Goal: Information Seeking & Learning: Understand process/instructions

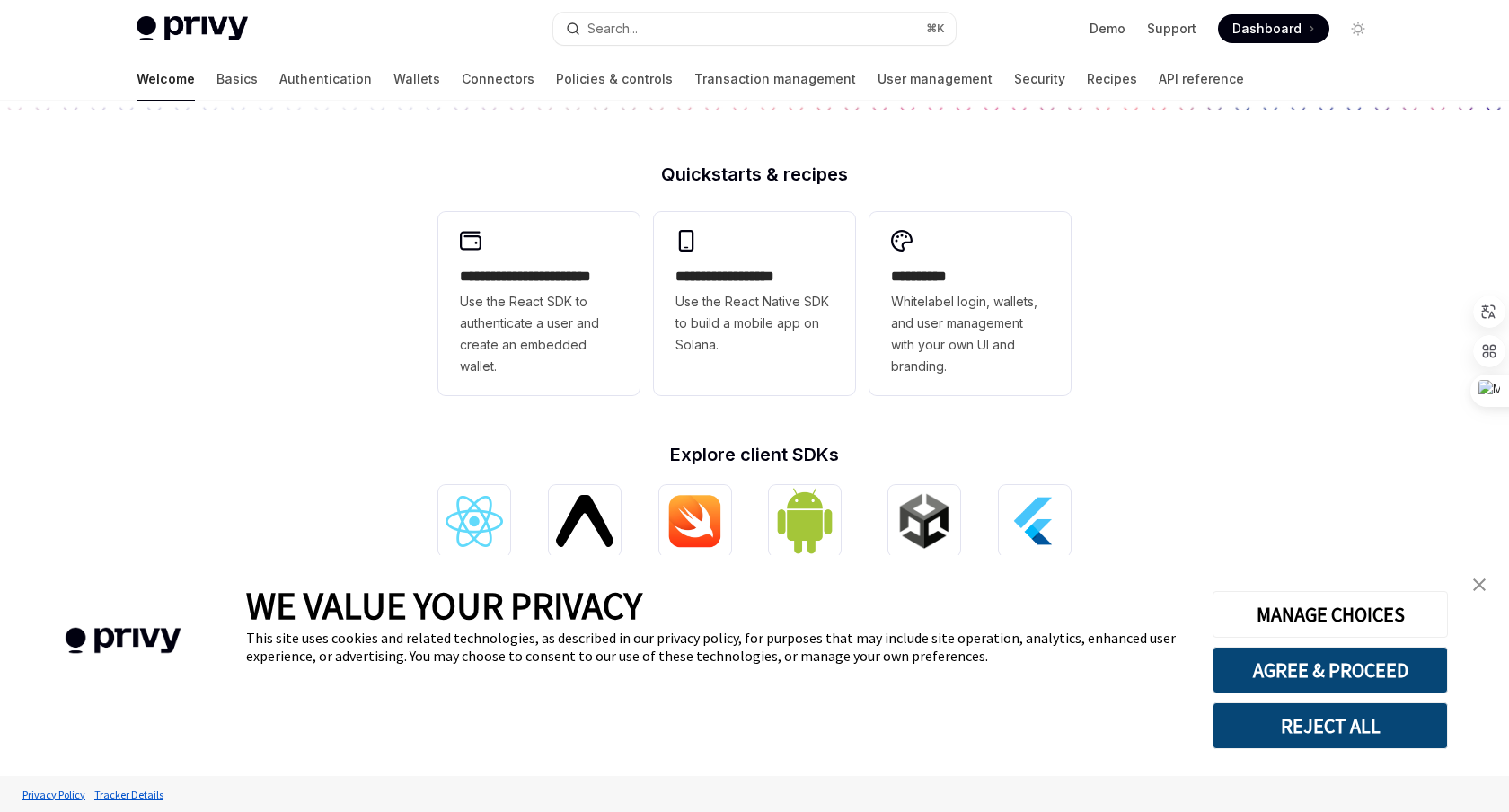
scroll to position [435, 0]
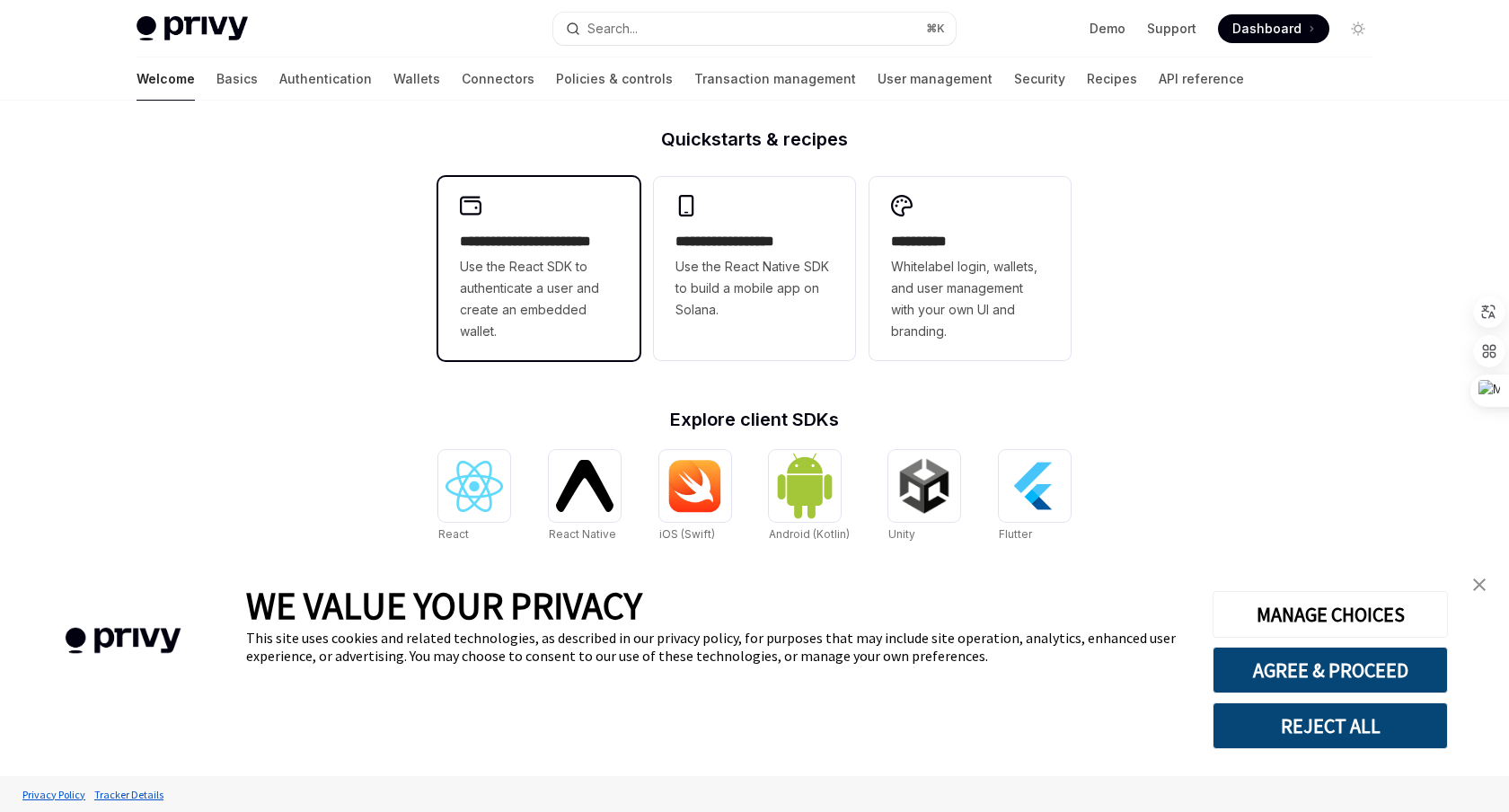
click at [579, 307] on span "Use the React SDK to authenticate a user and create an embedded wallet." at bounding box center [540, 299] width 158 height 87
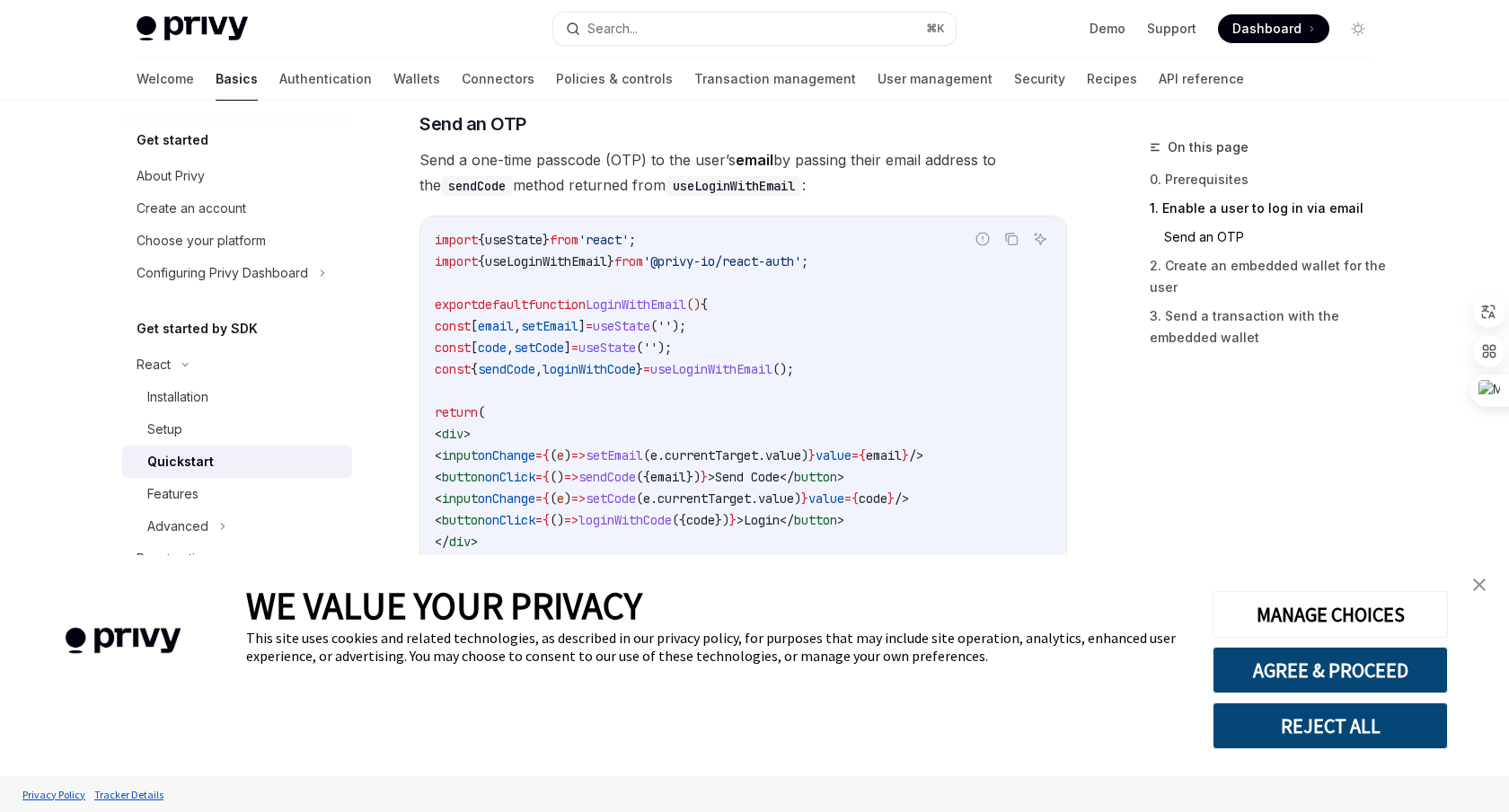
scroll to position [760, 0]
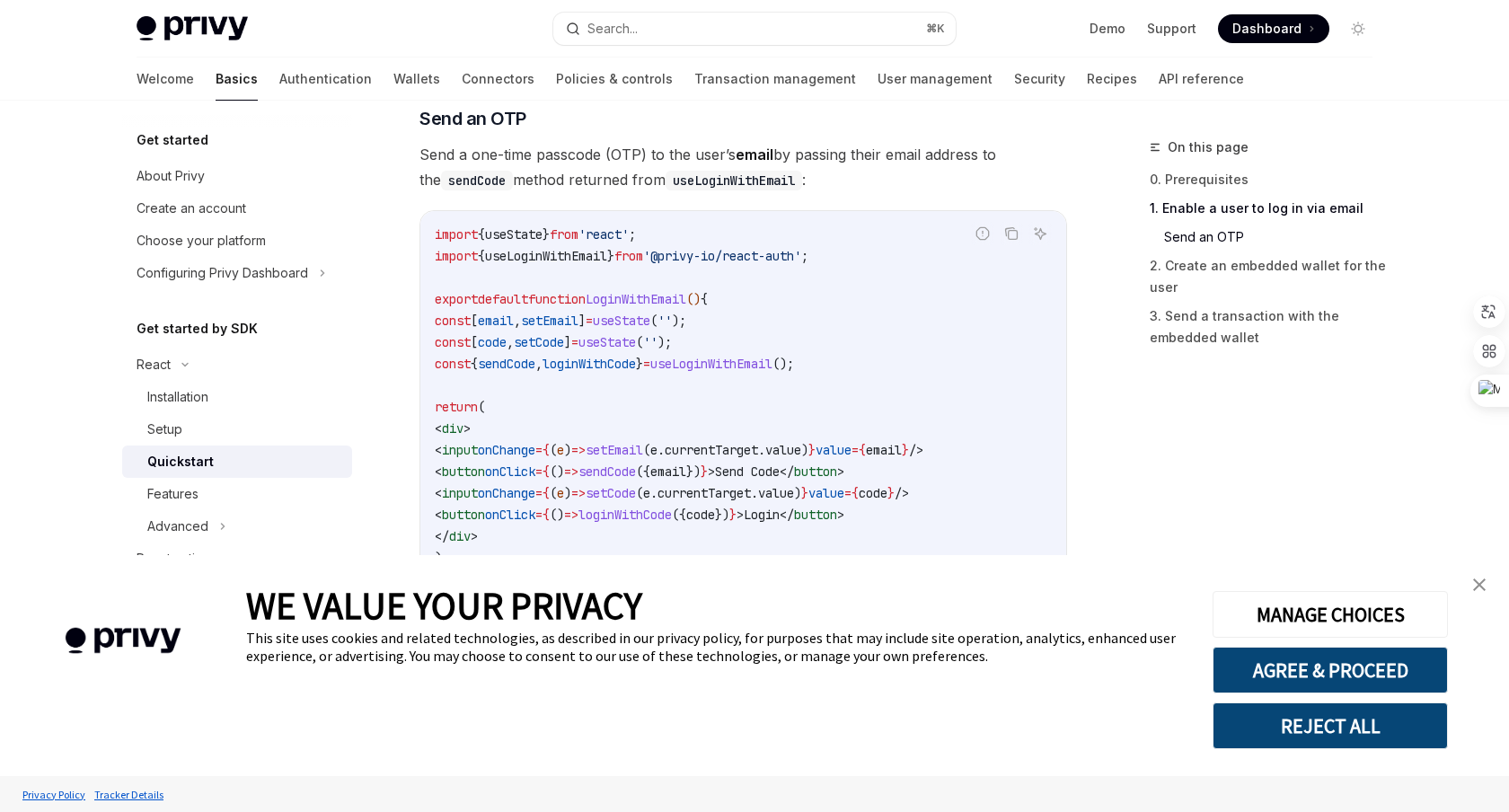
click at [547, 160] on span "Send a one-time passcode (OTP) to the user’s email by passing their email addre…" at bounding box center [743, 167] width 647 height 51
click at [577, 162] on span "Send a one-time passcode (OTP) to the user’s email by passing their email addre…" at bounding box center [743, 167] width 647 height 51
click at [709, 178] on code "useLoginWithEmail" at bounding box center [734, 180] width 136 height 19
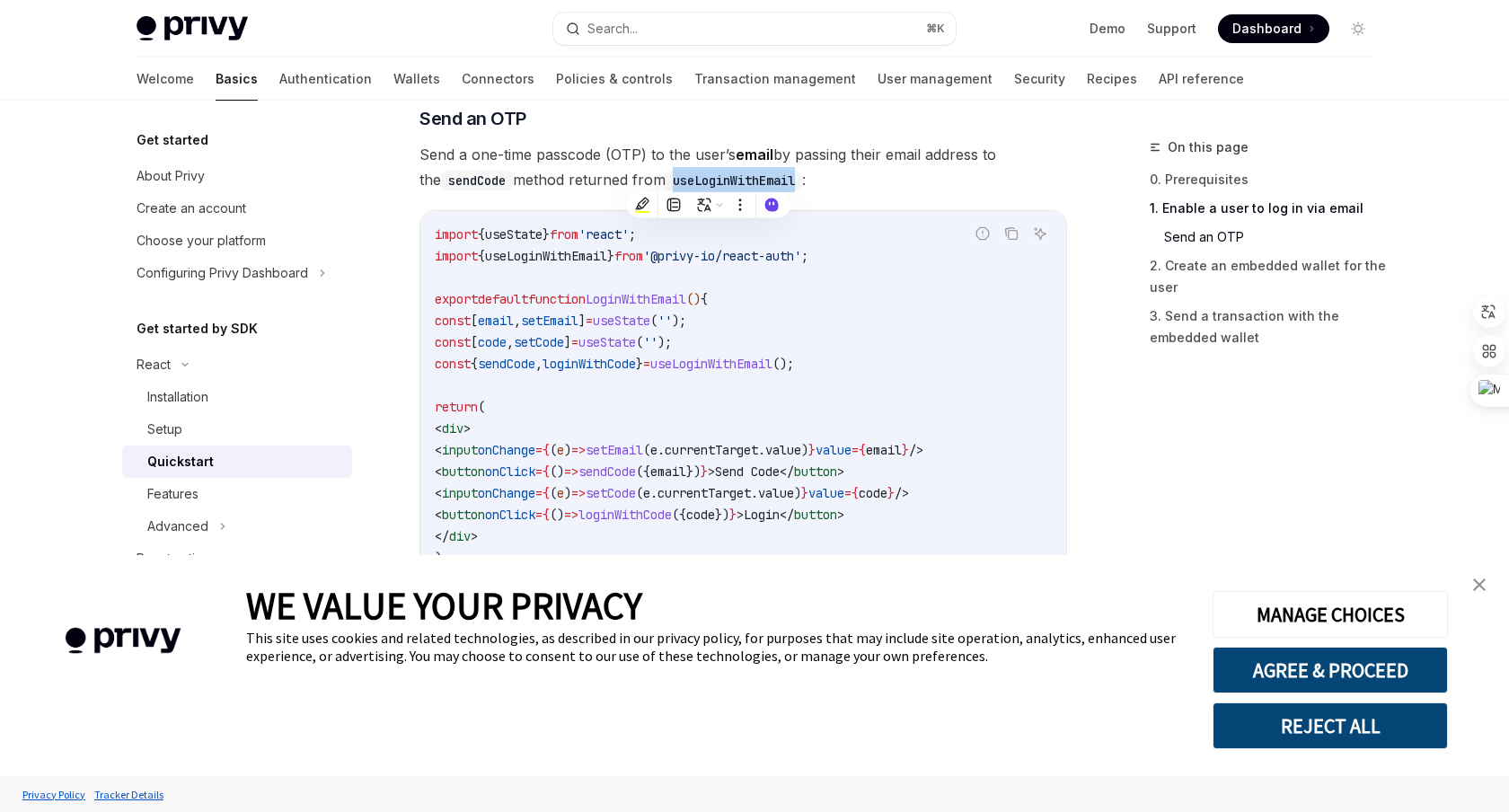
click at [732, 180] on code "useLoginWithEmail" at bounding box center [734, 180] width 136 height 19
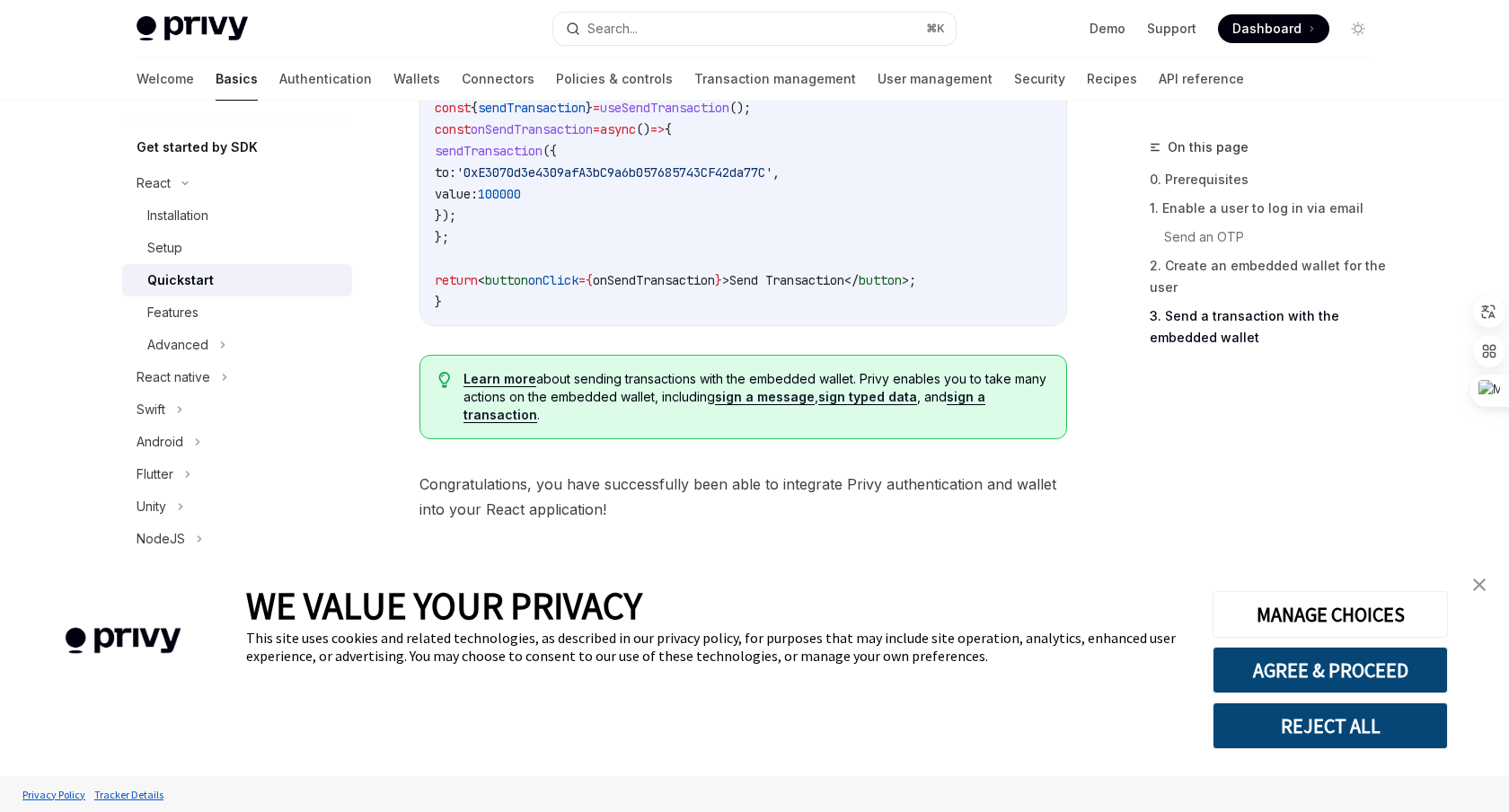
scroll to position [202, 0]
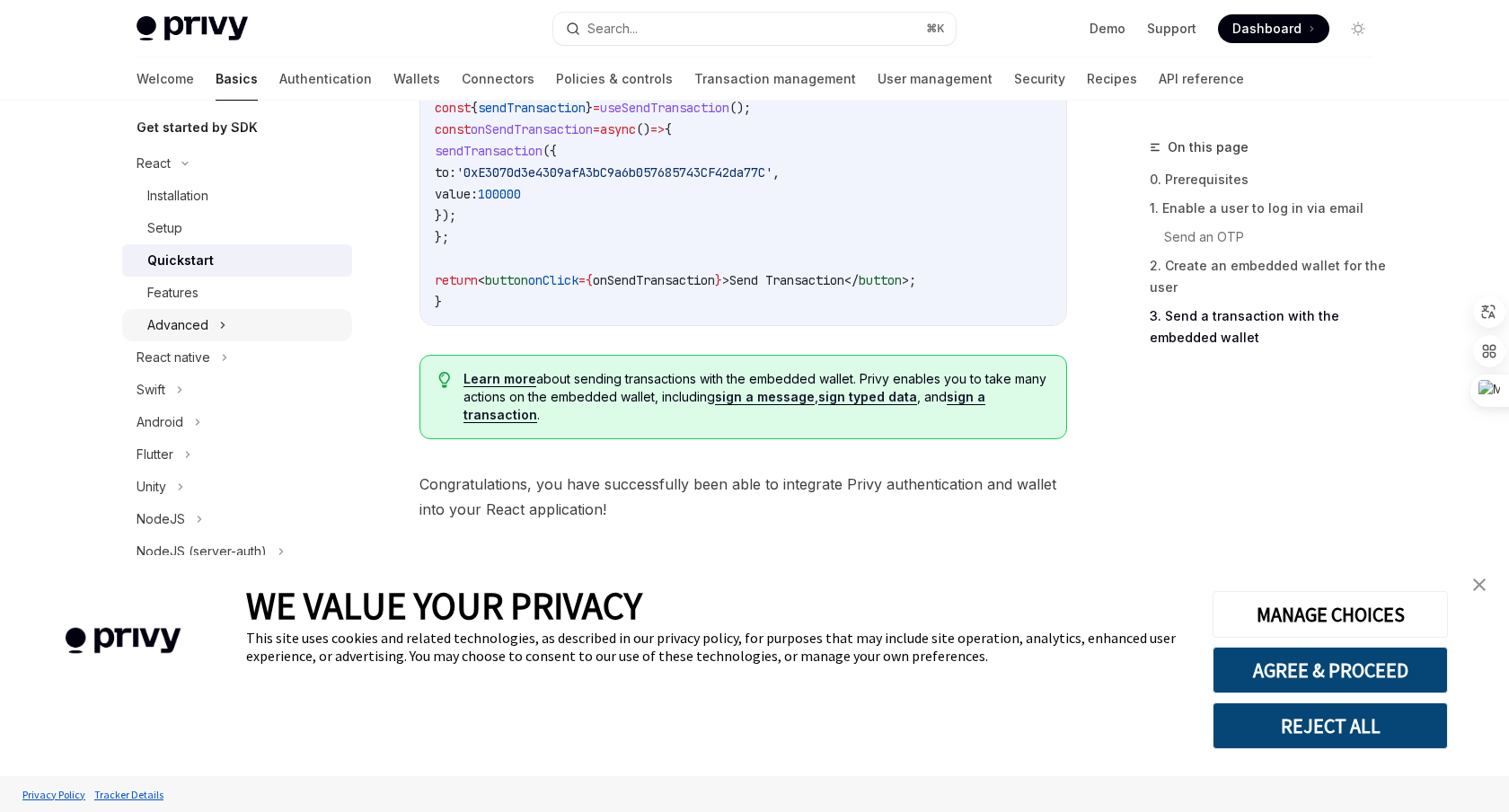
click at [226, 329] on div "Advanced" at bounding box center [238, 325] width 230 height 32
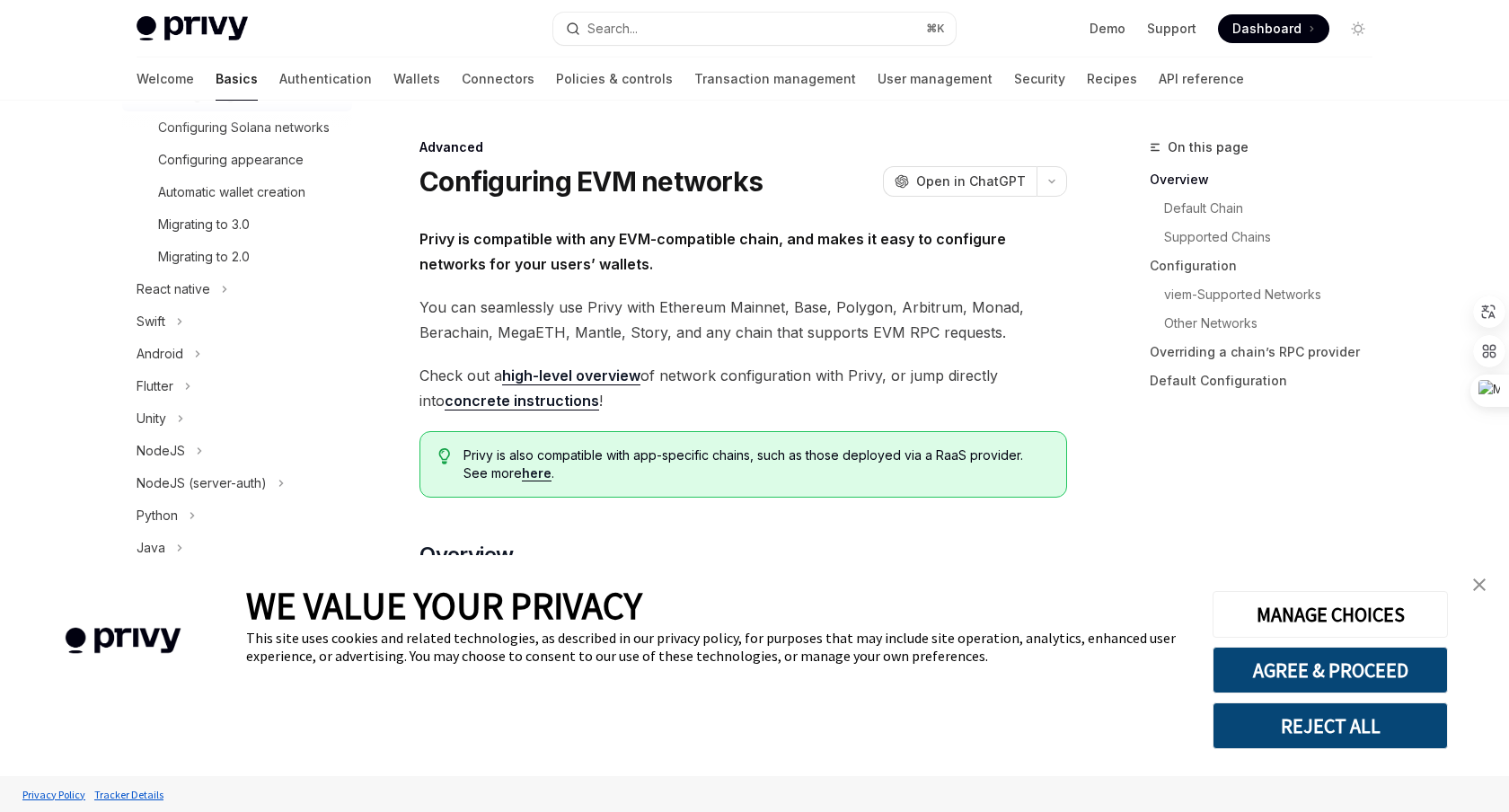
scroll to position [532, 0]
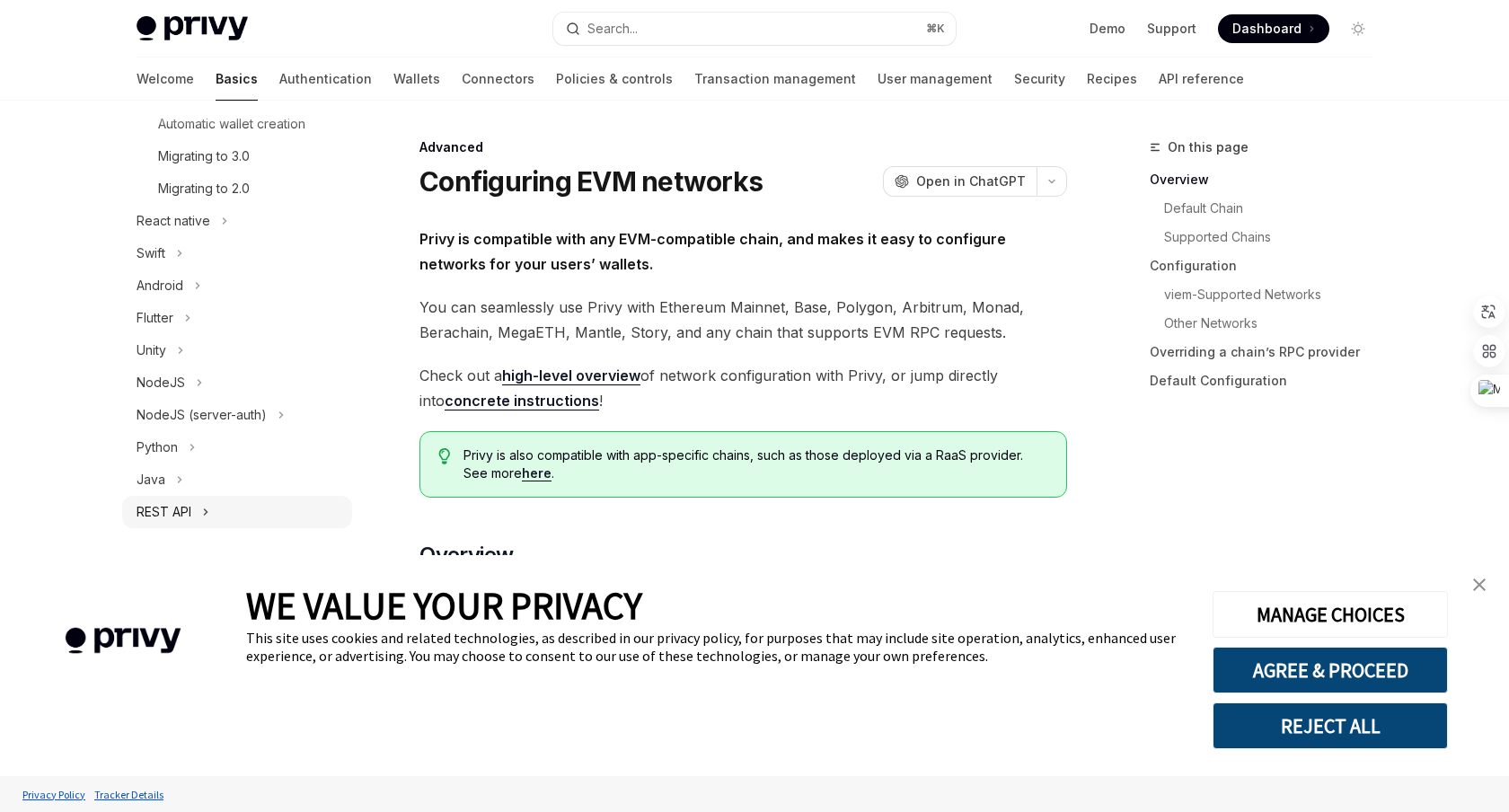
click at [202, 507] on div "REST API" at bounding box center [238, 512] width 230 height 32
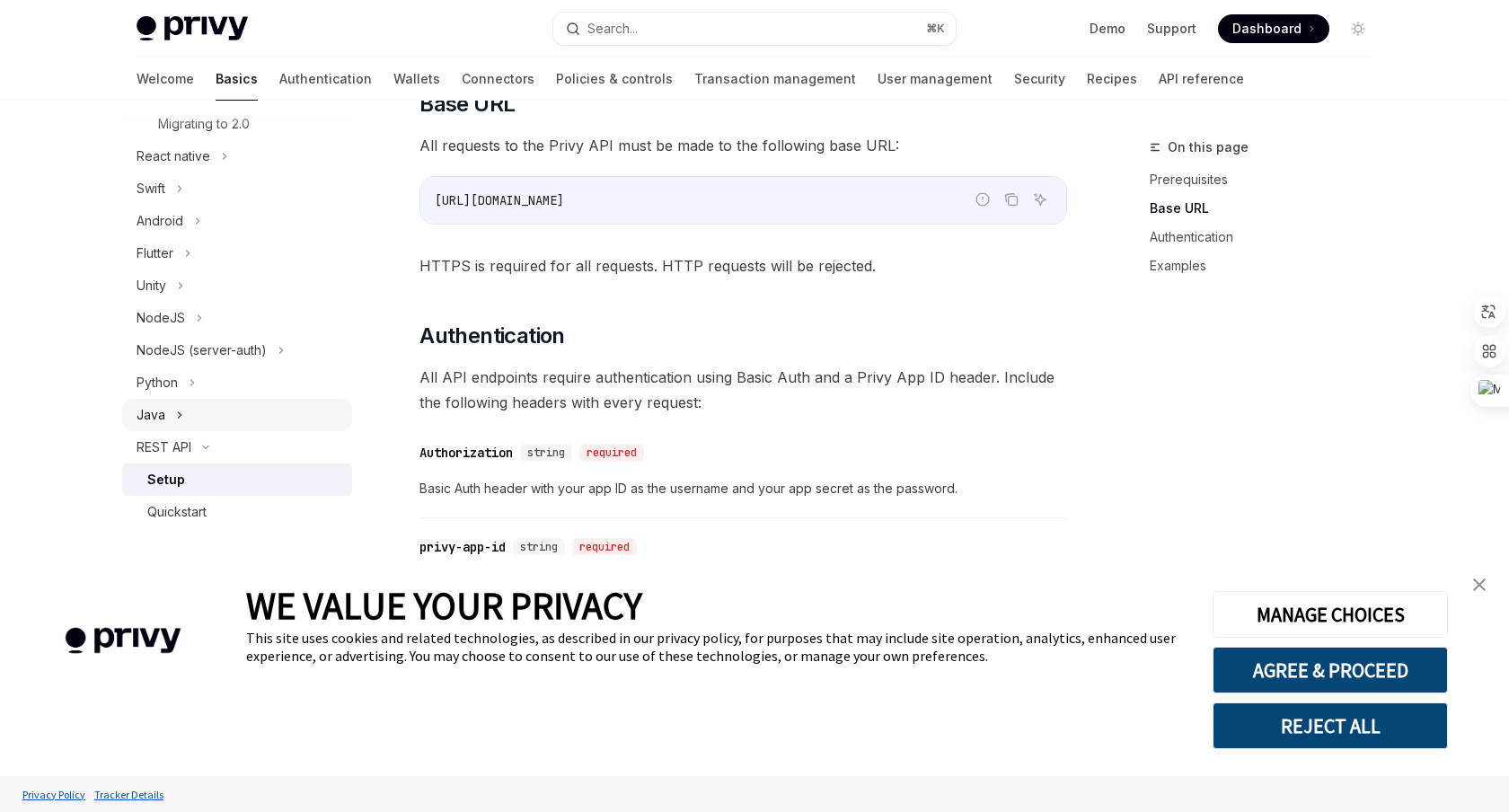
scroll to position [284, 0]
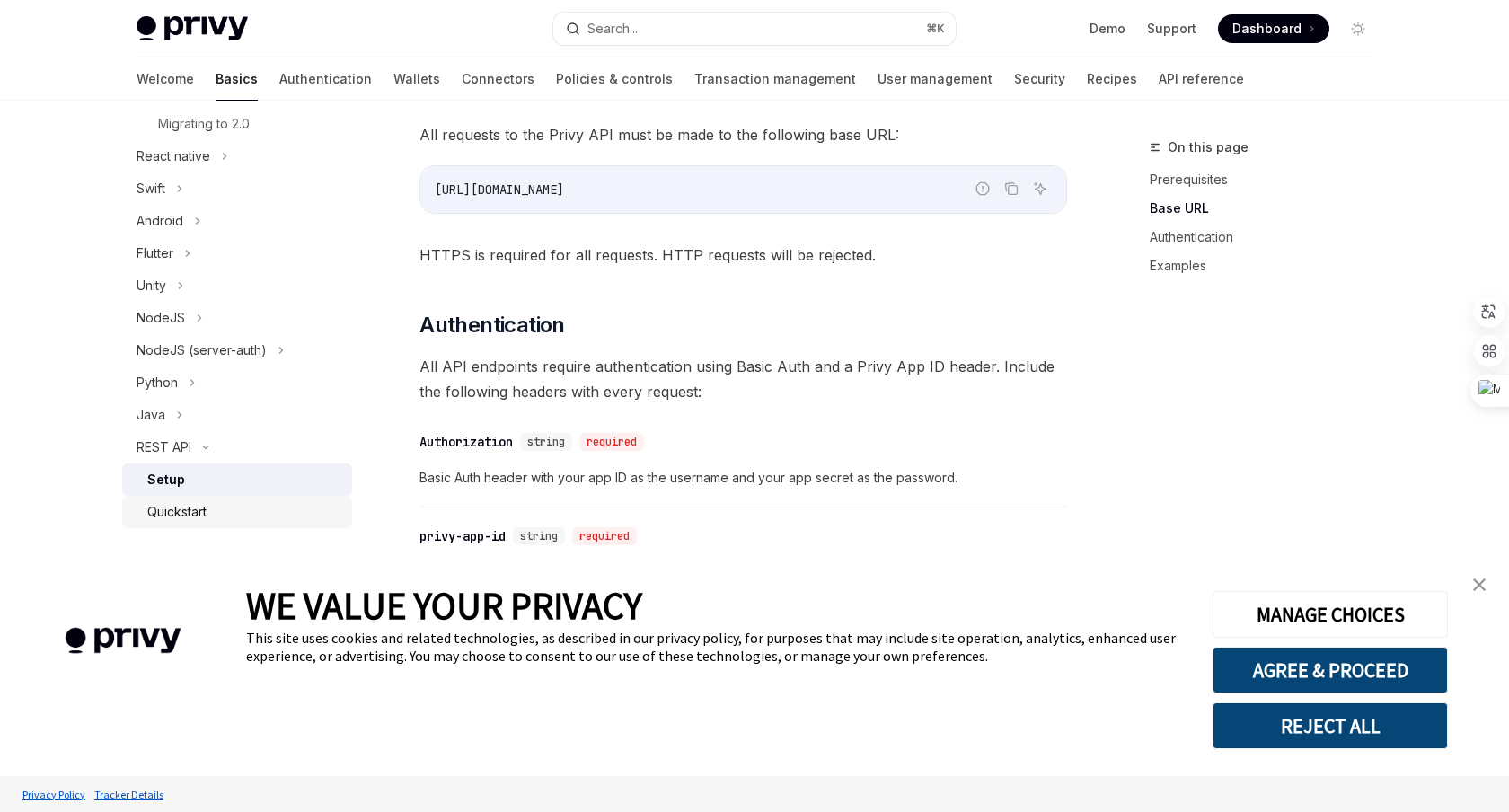
click at [196, 511] on div "Quickstart" at bounding box center [177, 511] width 59 height 21
type textarea "*"
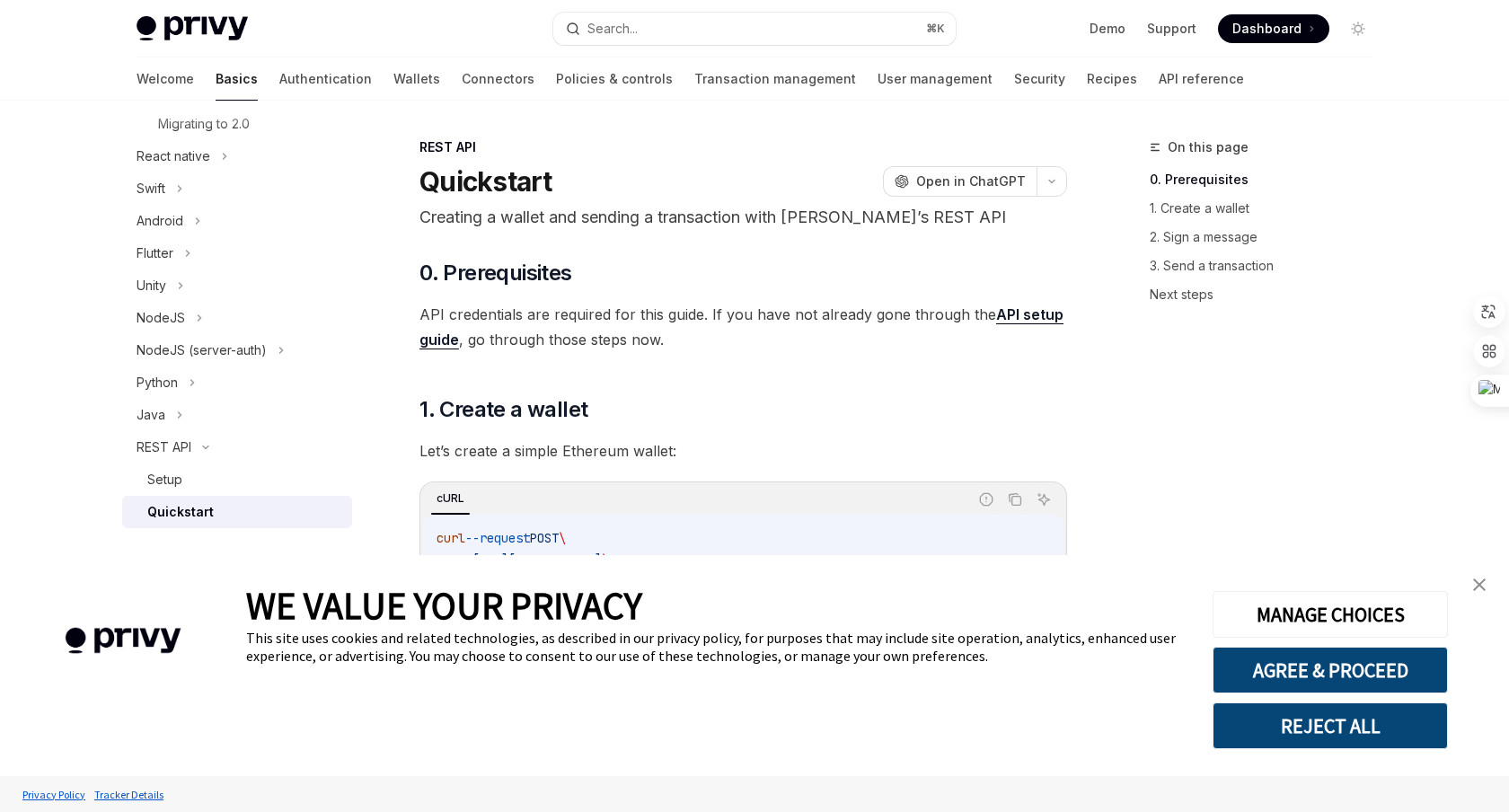
click at [665, 44] on div "Privy Docs home page Search... ⌘ K Demo Support Dashboard Dashboard Search..." at bounding box center [754, 29] width 1236 height 57
click at [656, 29] on button "Search... ⌘ K" at bounding box center [754, 29] width 402 height 32
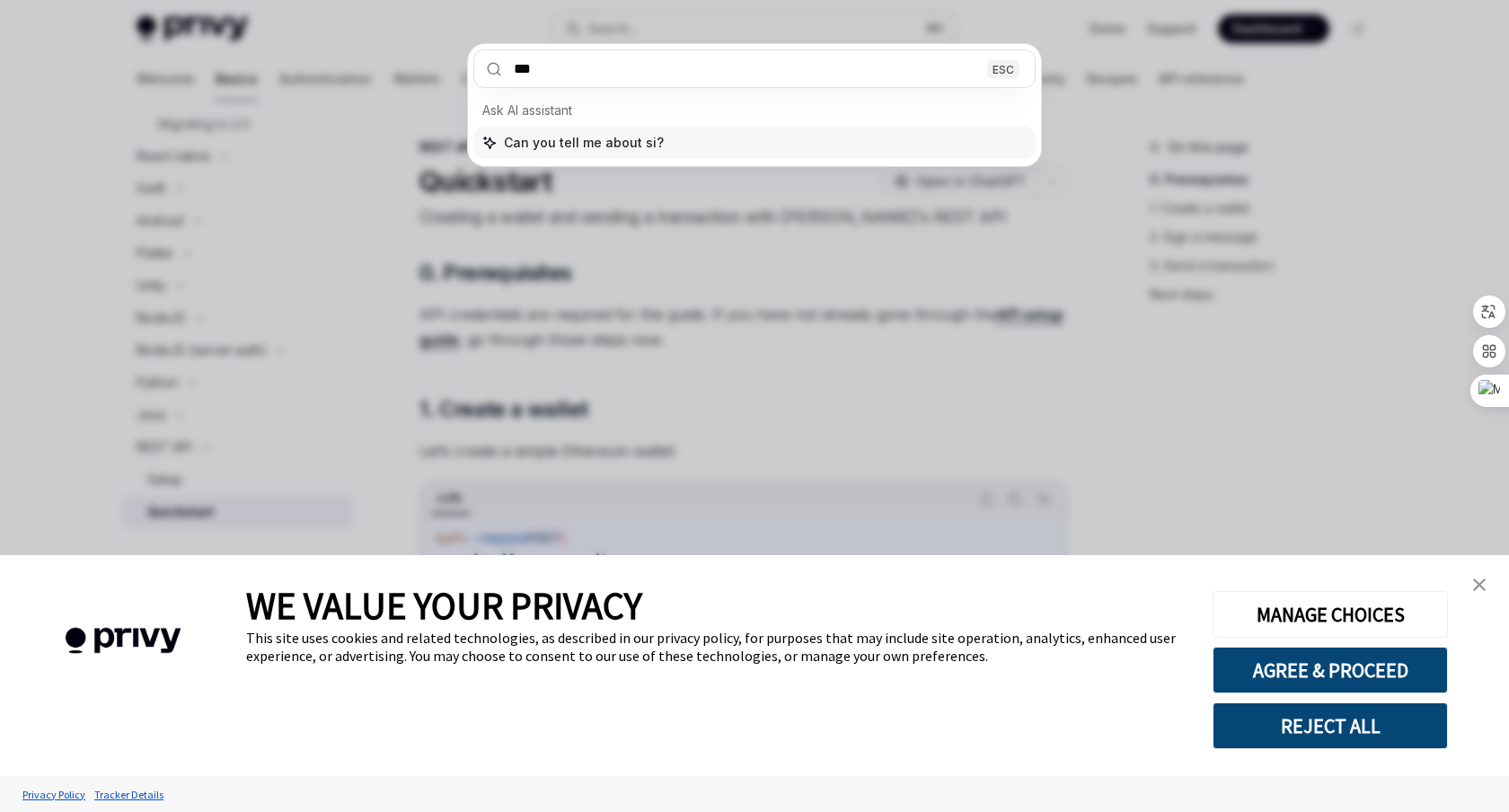
type input "****"
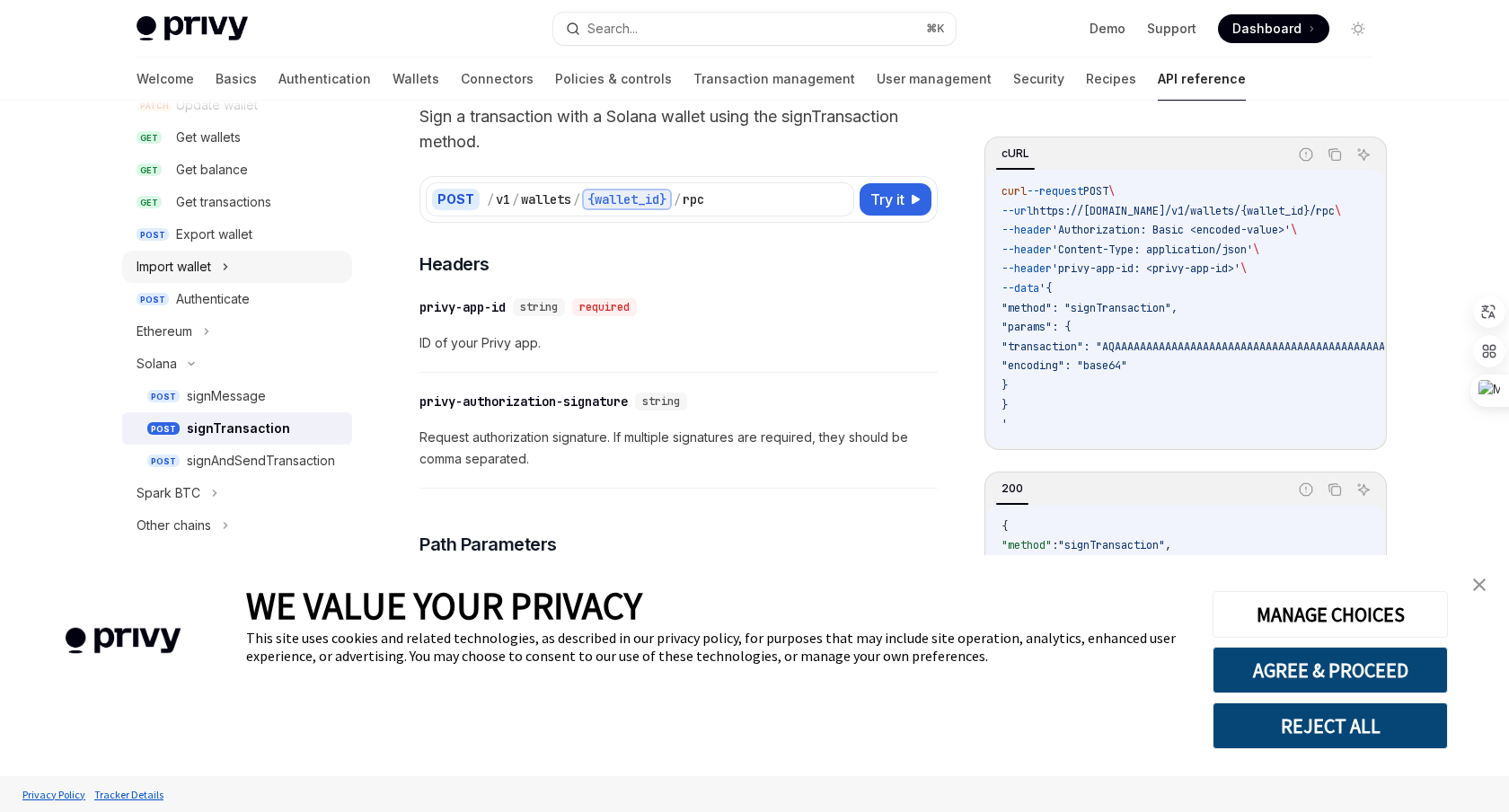
scroll to position [344, 0]
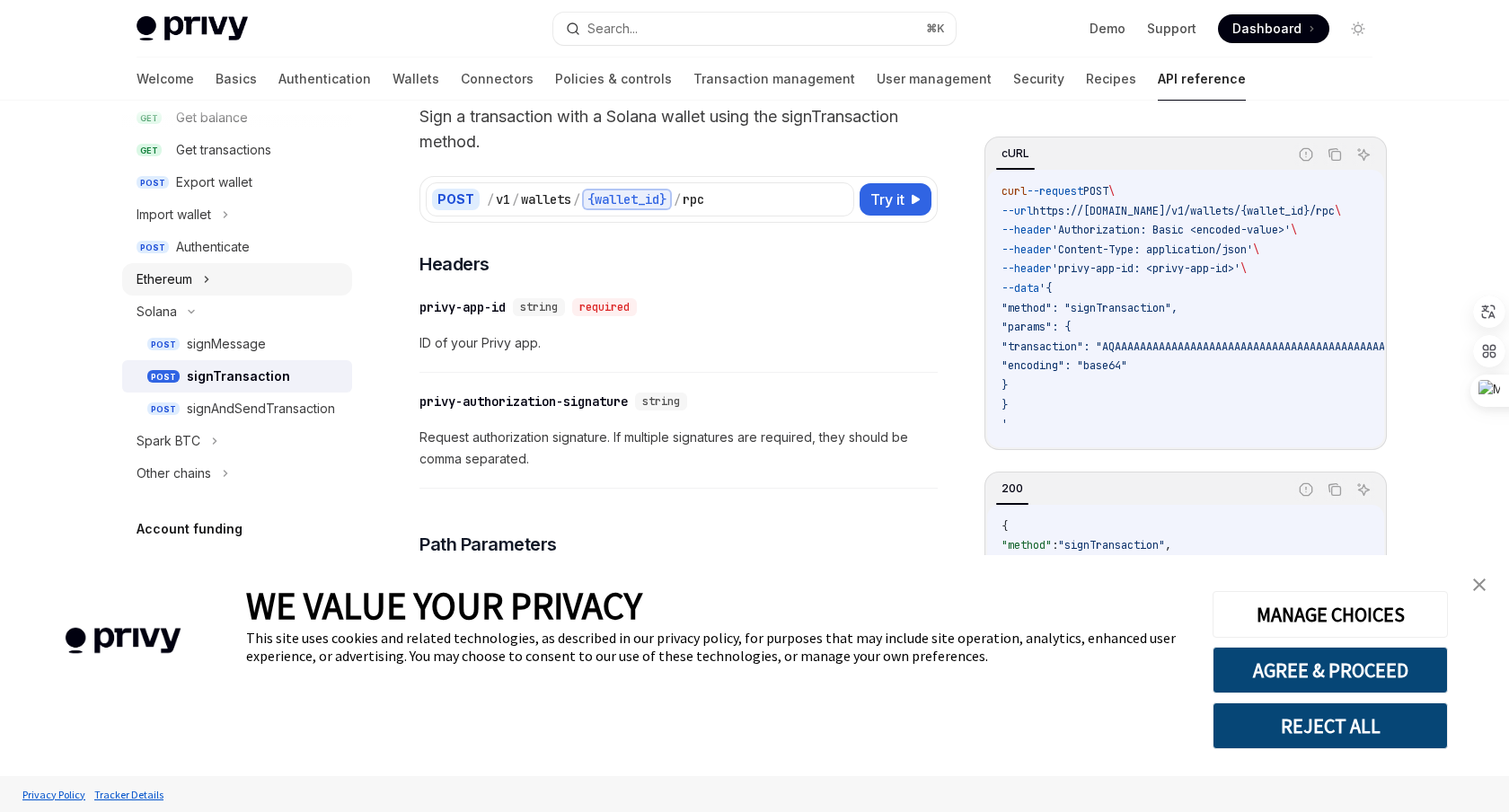
click at [211, 282] on div "Ethereum" at bounding box center [238, 279] width 230 height 32
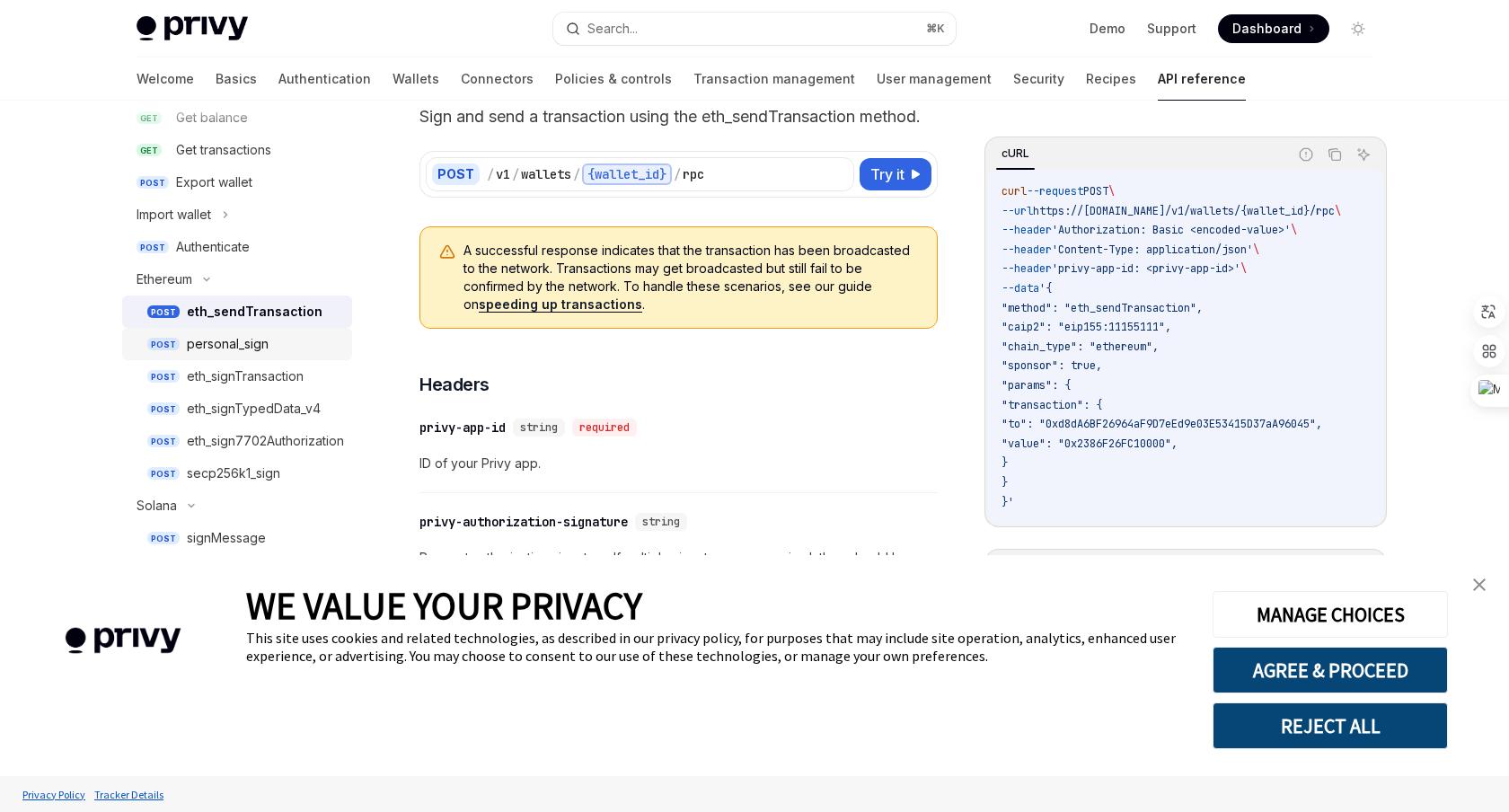
click at [245, 338] on div "personal_sign" at bounding box center [227, 343] width 82 height 21
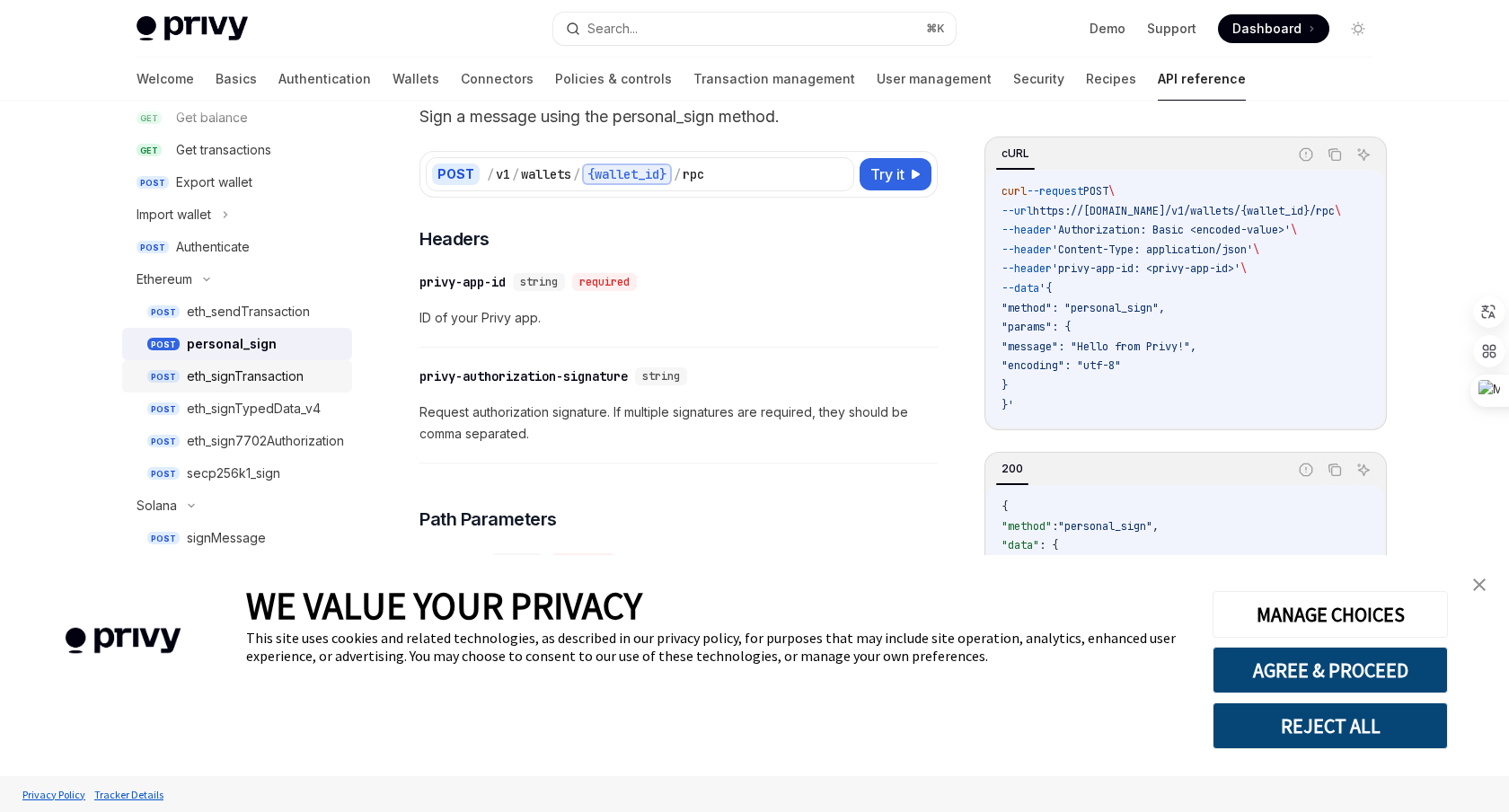
click at [290, 368] on div "eth_signTransaction" at bounding box center [245, 376] width 117 height 21
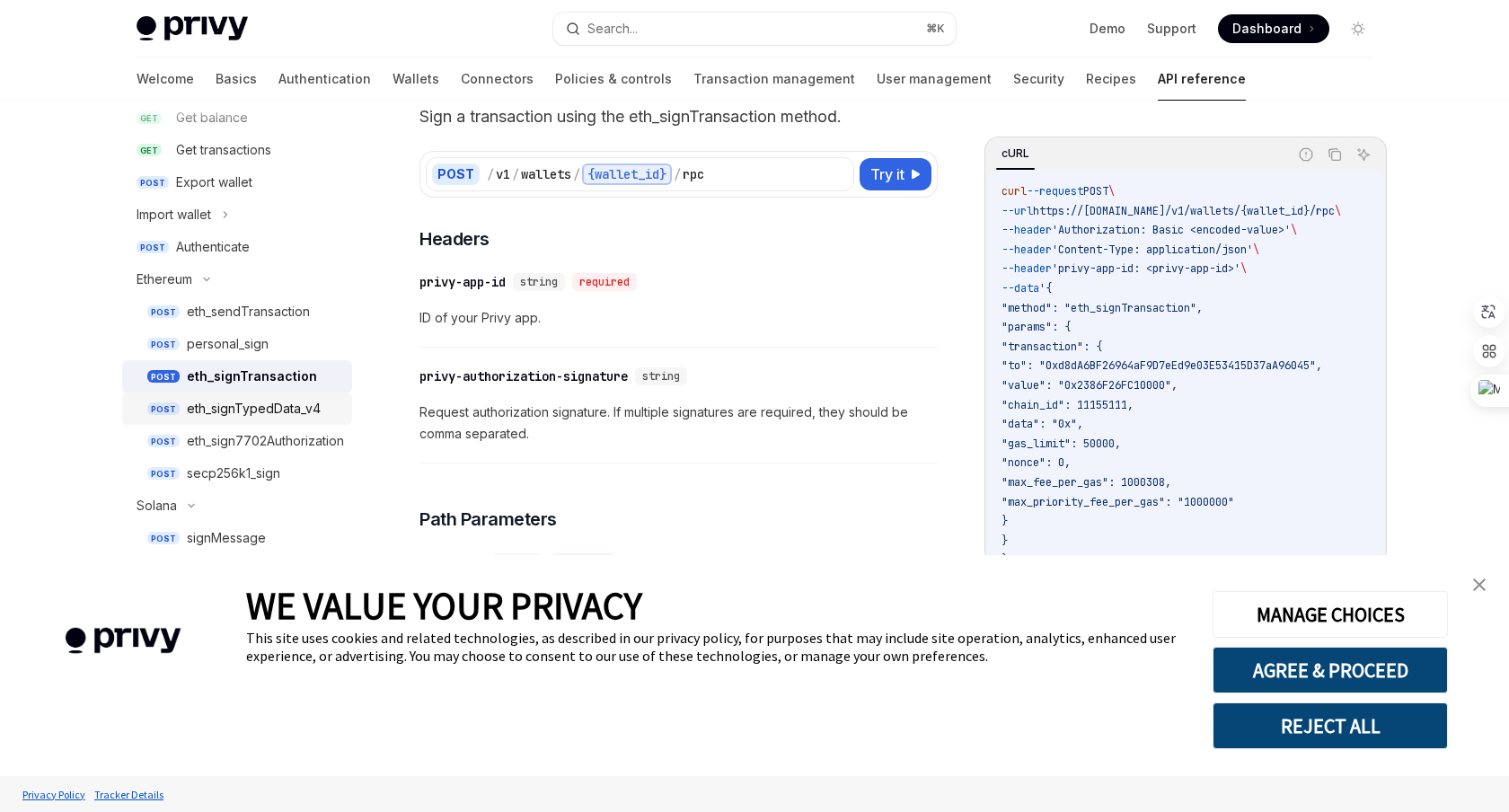
click at [277, 415] on div "eth_signTypedData_v4" at bounding box center [253, 408] width 133 height 21
type textarea "*"
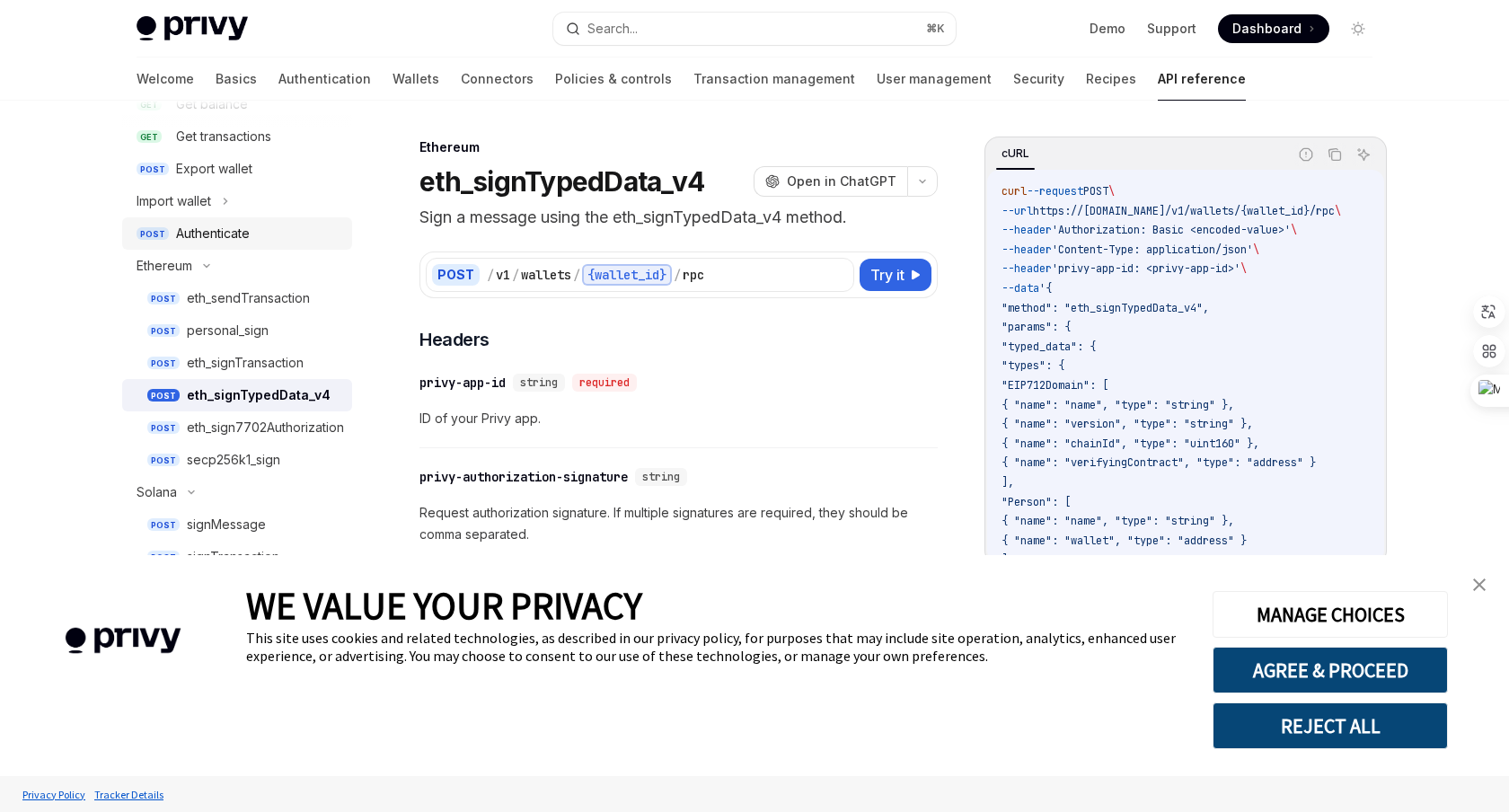
scroll to position [360, 0]
click at [1478, 582] on img "close banner" at bounding box center [1480, 585] width 13 height 13
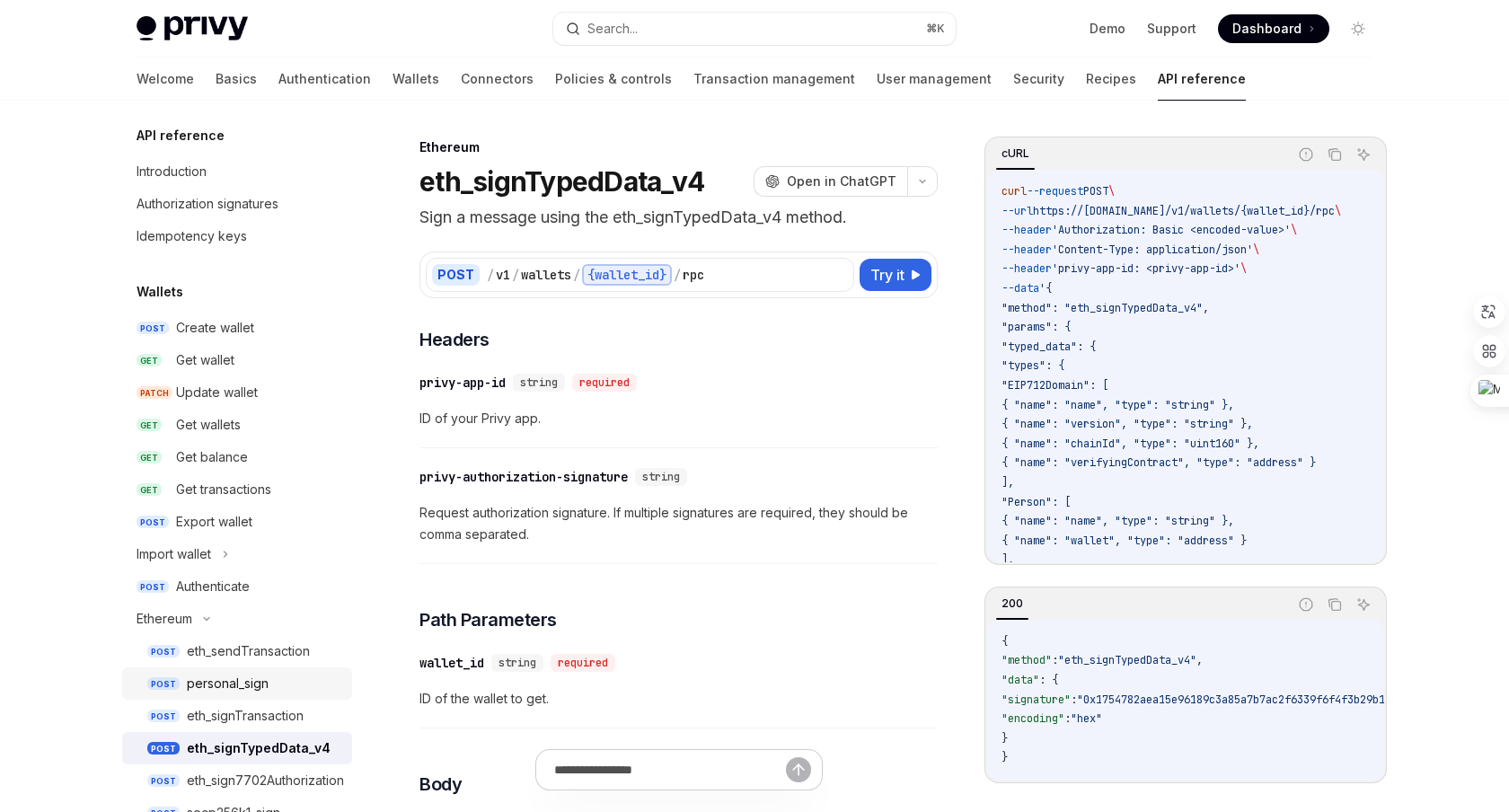
scroll to position [0, 0]
